Goal: Information Seeking & Learning: Check status

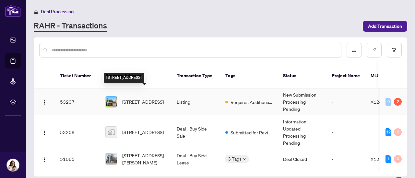
click at [158, 99] on span "[STREET_ADDRESS]" at bounding box center [142, 101] width 41 height 7
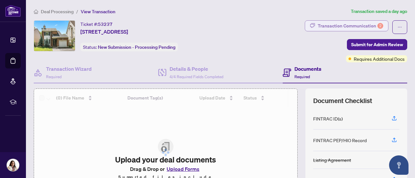
click at [328, 28] on div "Transaction Communication 2" at bounding box center [349, 26] width 65 height 10
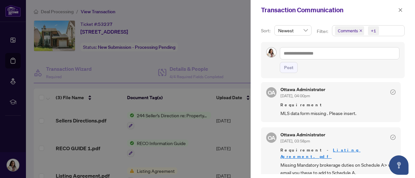
scroll to position [1, 0]
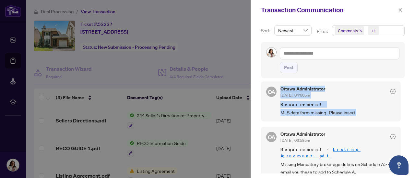
drag, startPoint x: 280, startPoint y: 88, endPoint x: 364, endPoint y: 113, distance: 88.2
click at [364, 113] on div "OA Ottawa Administrator [DATE], 04:00pm Requirement MLS data form missing . Ple…" at bounding box center [331, 102] width 140 height 40
copy div "Ottawa Administrator [DATE], 04:00pm Requirement MLS data form missing . Please…"
click at [400, 13] on span "button" at bounding box center [400, 10] width 5 height 10
